Goal: Task Accomplishment & Management: Use online tool/utility

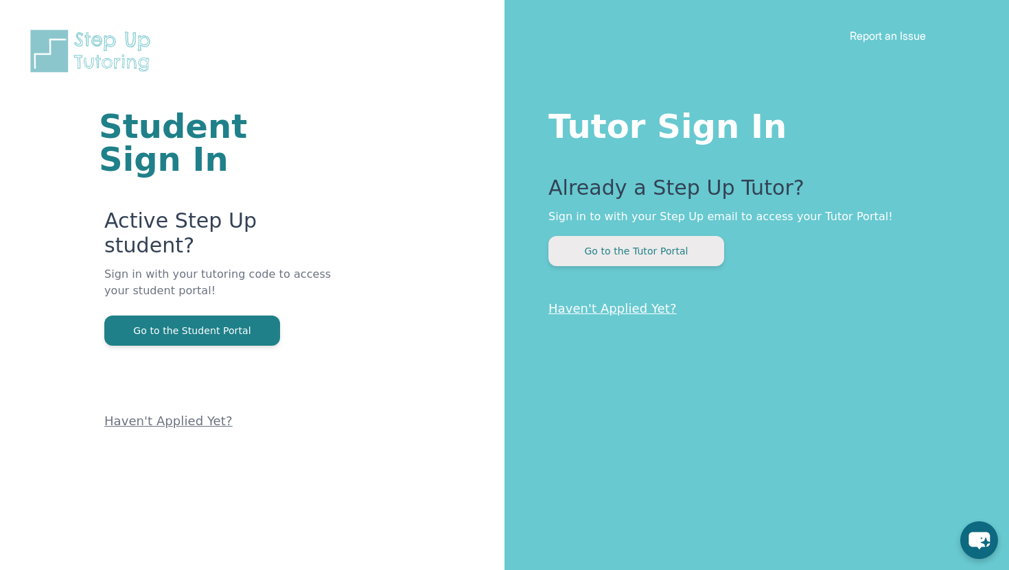
click at [701, 250] on button "Go to the Tutor Portal" at bounding box center [636, 251] width 176 height 30
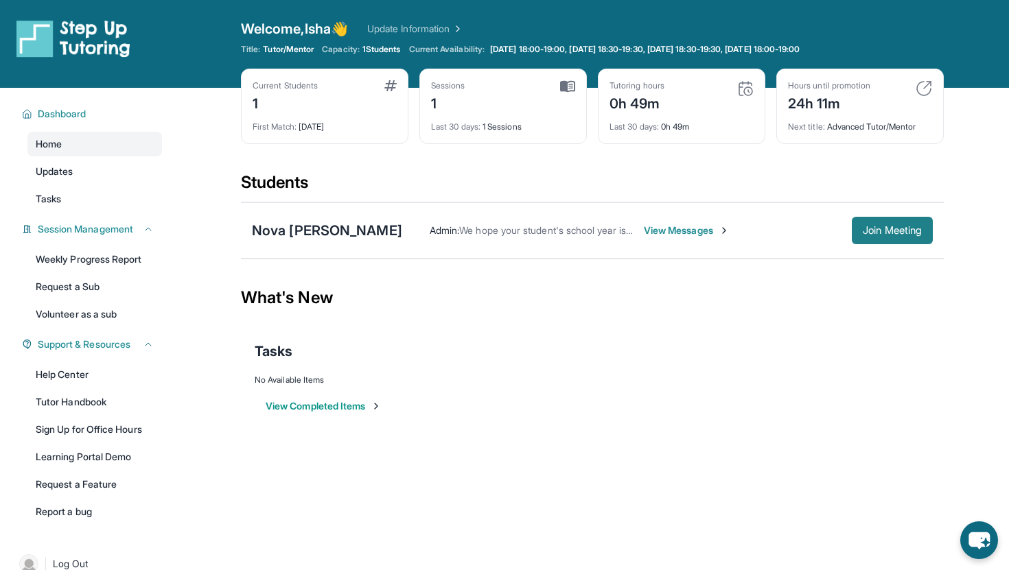
click at [896, 234] on span "Join Meeting" at bounding box center [892, 230] width 59 height 8
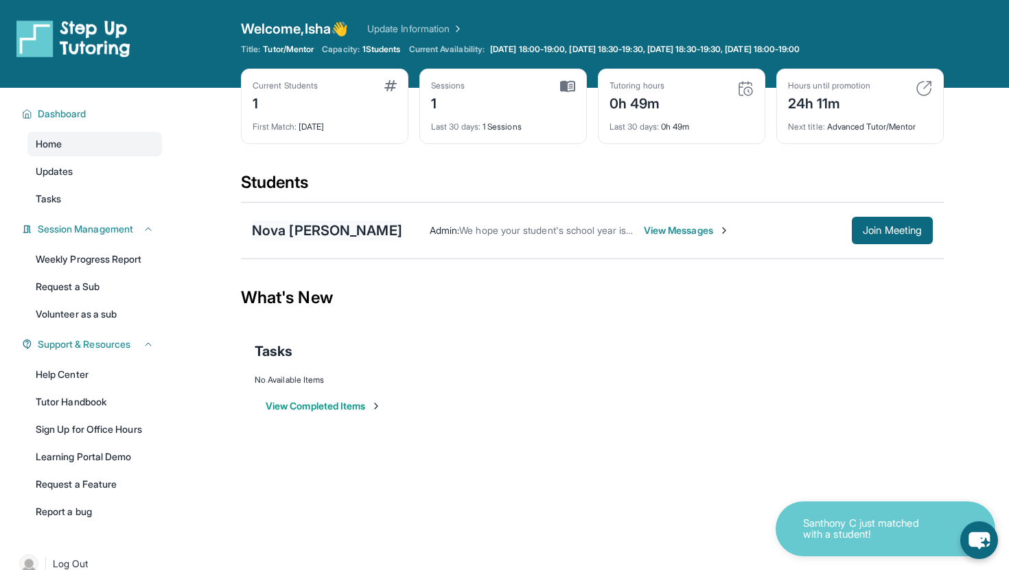
click at [299, 226] on div "Nova [PERSON_NAME]" at bounding box center [327, 230] width 150 height 19
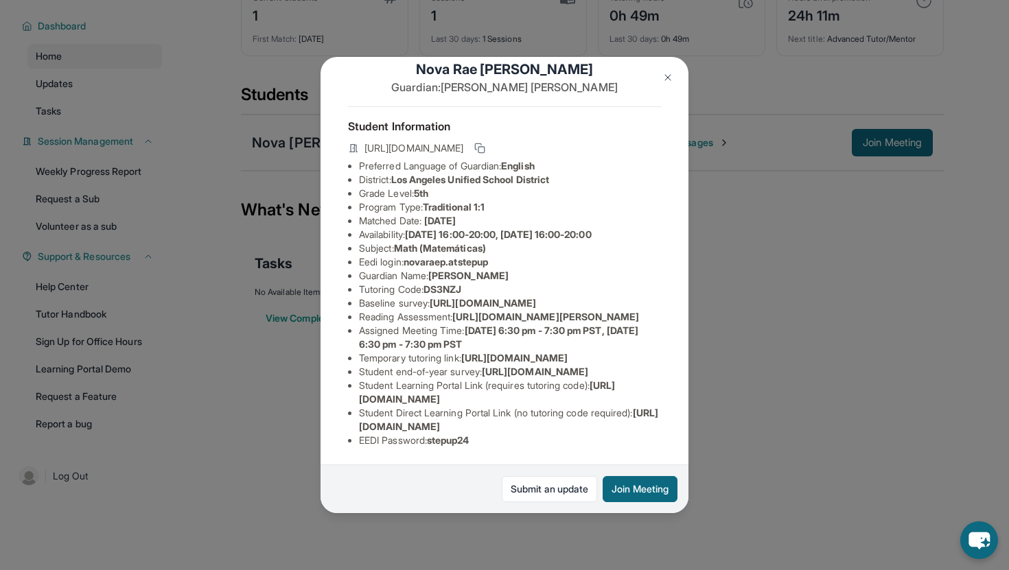
scroll to position [146, 0]
drag, startPoint x: 410, startPoint y: 141, endPoint x: 515, endPoint y: 143, distance: 105.7
click at [515, 255] on li "Eedi login : novaraep.atstepup" at bounding box center [510, 262] width 302 height 14
copy span "novaraep.atstepup"
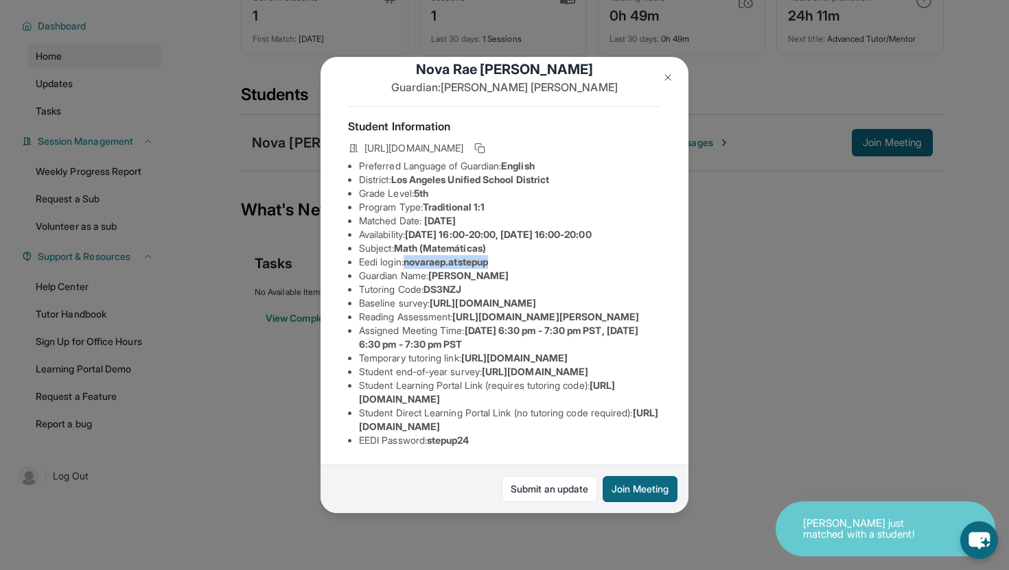
scroll to position [176, 0]
drag, startPoint x: 434, startPoint y: 441, endPoint x: 478, endPoint y: 443, distance: 44.7
click at [469, 443] on span "stepup24" at bounding box center [448, 440] width 43 height 12
copy span "stepup24"
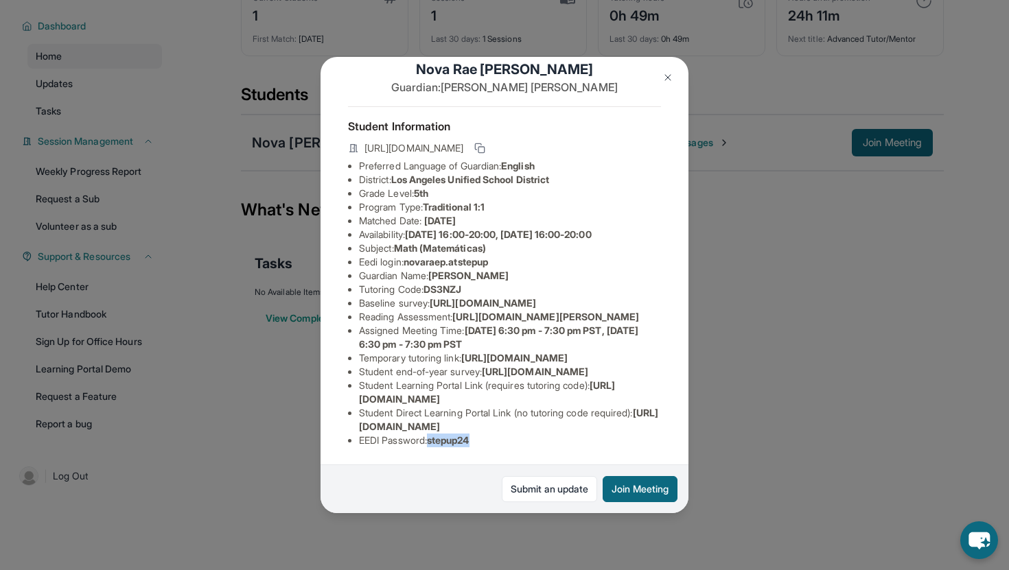
scroll to position [85, 0]
